Goal: Information Seeking & Learning: Learn about a topic

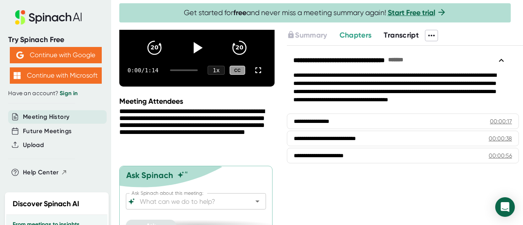
scroll to position [82, 0]
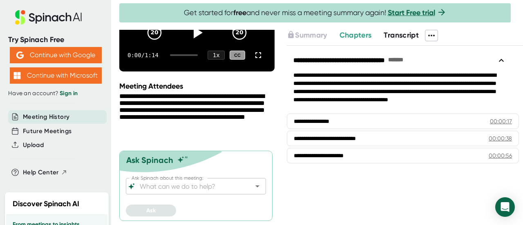
click at [402, 35] on span "Transcript" at bounding box center [400, 35] width 35 height 9
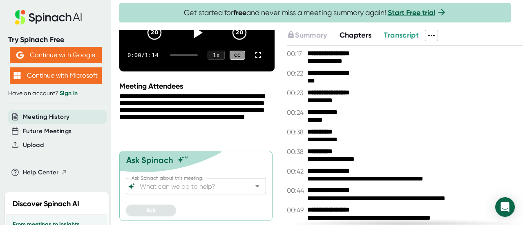
click at [360, 34] on span "Chapters" at bounding box center [355, 35] width 32 height 9
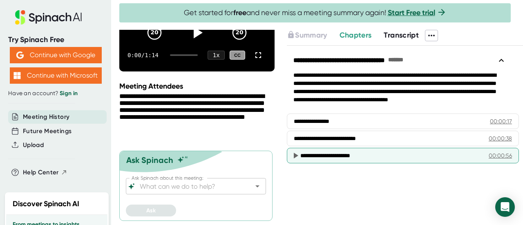
click at [294, 154] on icon at bounding box center [296, 156] width 4 height 6
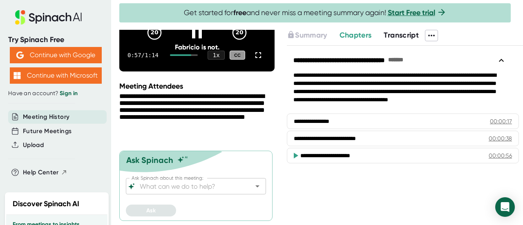
click at [294, 153] on icon at bounding box center [296, 156] width 4 height 6
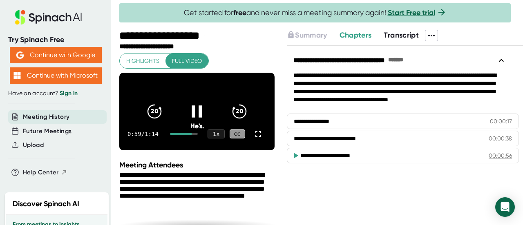
click at [196, 113] on icon at bounding box center [196, 111] width 10 height 12
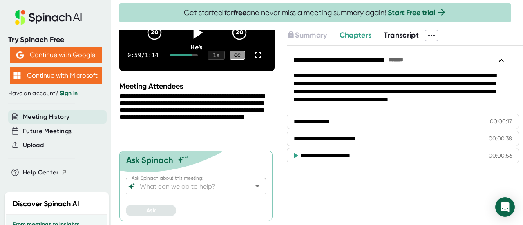
scroll to position [84, 0]
click at [404, 36] on span "Transcript" at bounding box center [400, 35] width 35 height 9
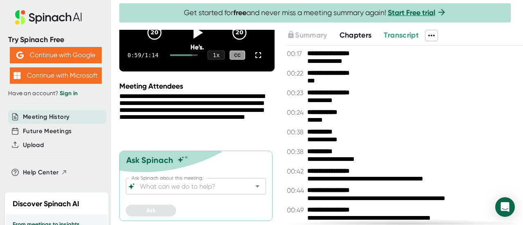
click at [433, 32] on icon at bounding box center [431, 36] width 10 height 10
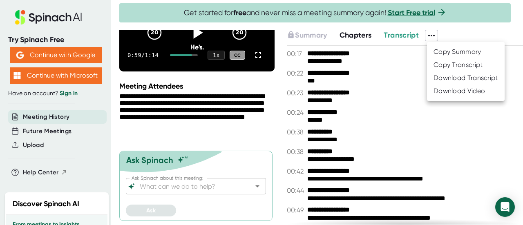
click at [389, 128] on div at bounding box center [261, 112] width 523 height 225
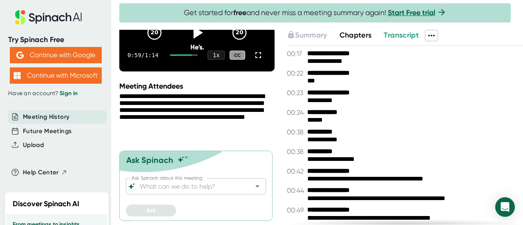
click at [189, 111] on div "**********" at bounding box center [194, 116] width 151 height 46
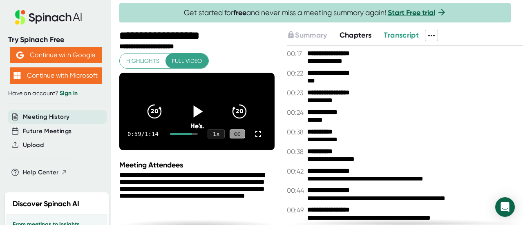
click at [187, 198] on div "**********" at bounding box center [194, 194] width 151 height 46
click at [144, 62] on span "Highlights" at bounding box center [142, 61] width 33 height 10
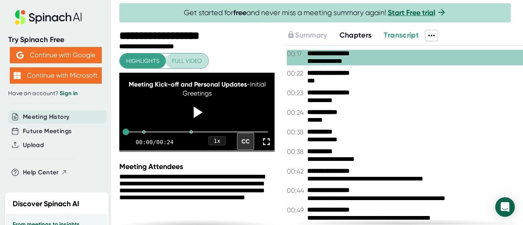
click at [191, 62] on span "Full video" at bounding box center [187, 61] width 30 height 10
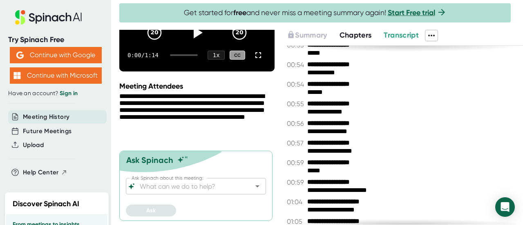
scroll to position [236, 0]
